Goal: Navigation & Orientation: Find specific page/section

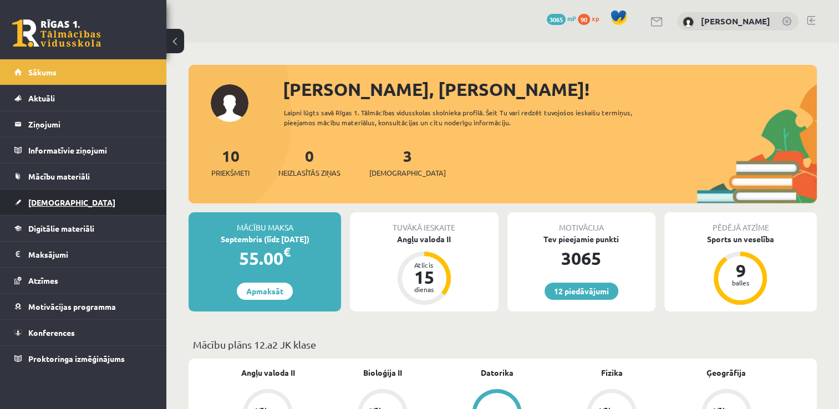
click at [82, 199] on link "[DEMOGRAPHIC_DATA]" at bounding box center [83, 203] width 138 height 26
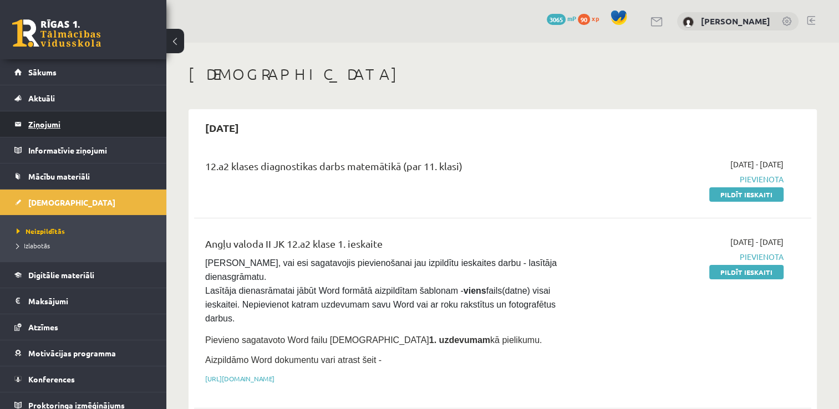
click at [69, 126] on legend "Ziņojumi 0" at bounding box center [90, 124] width 124 height 26
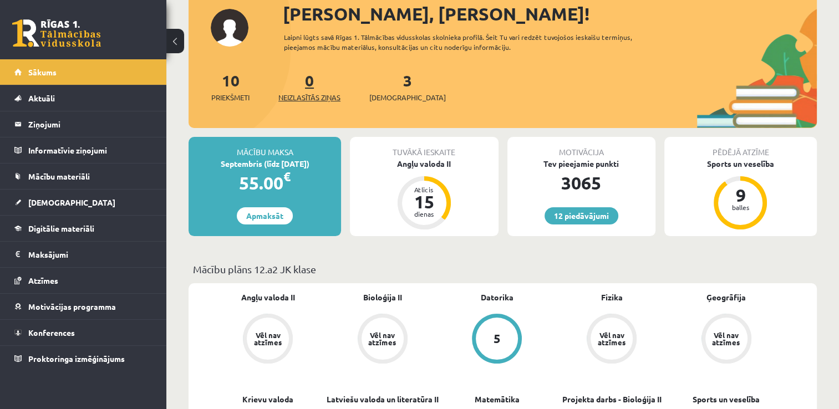
scroll to position [170, 0]
